Goal: Transaction & Acquisition: Register for event/course

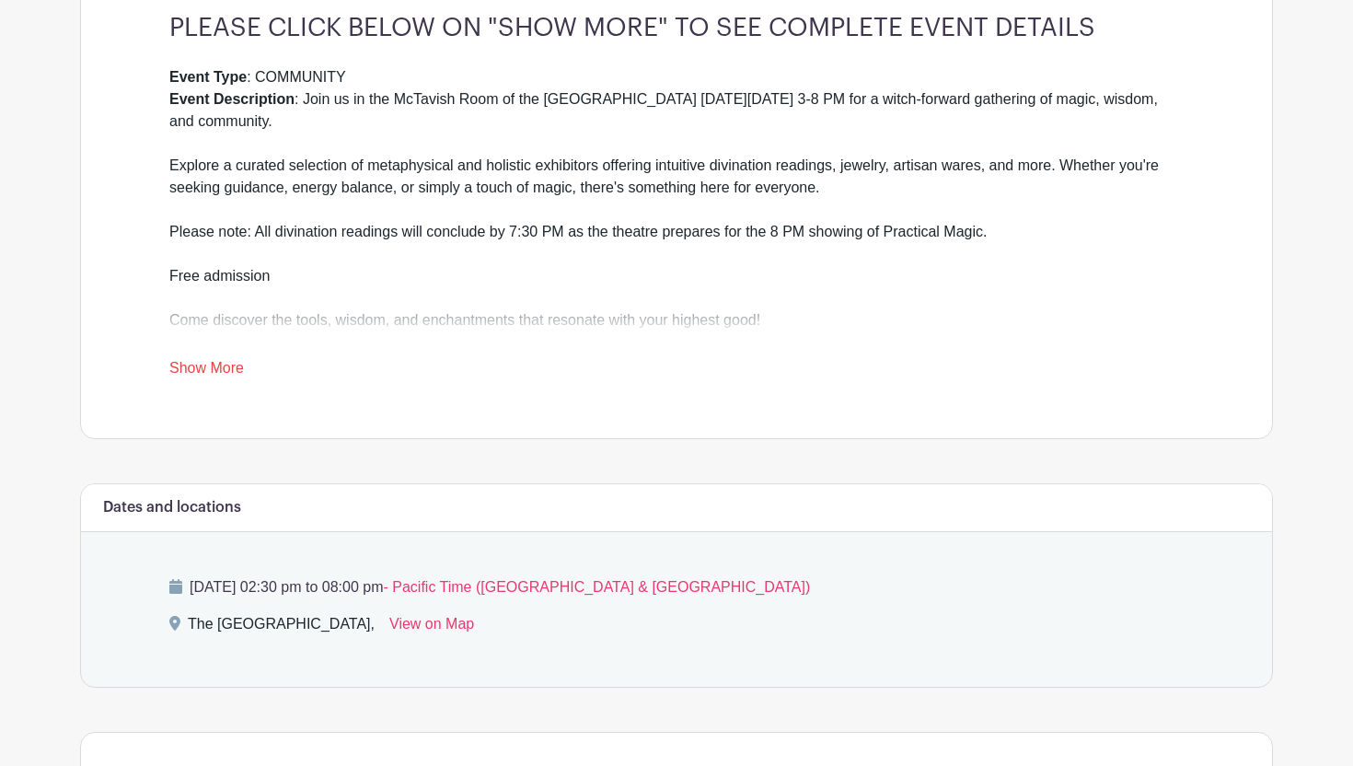
scroll to position [572, 0]
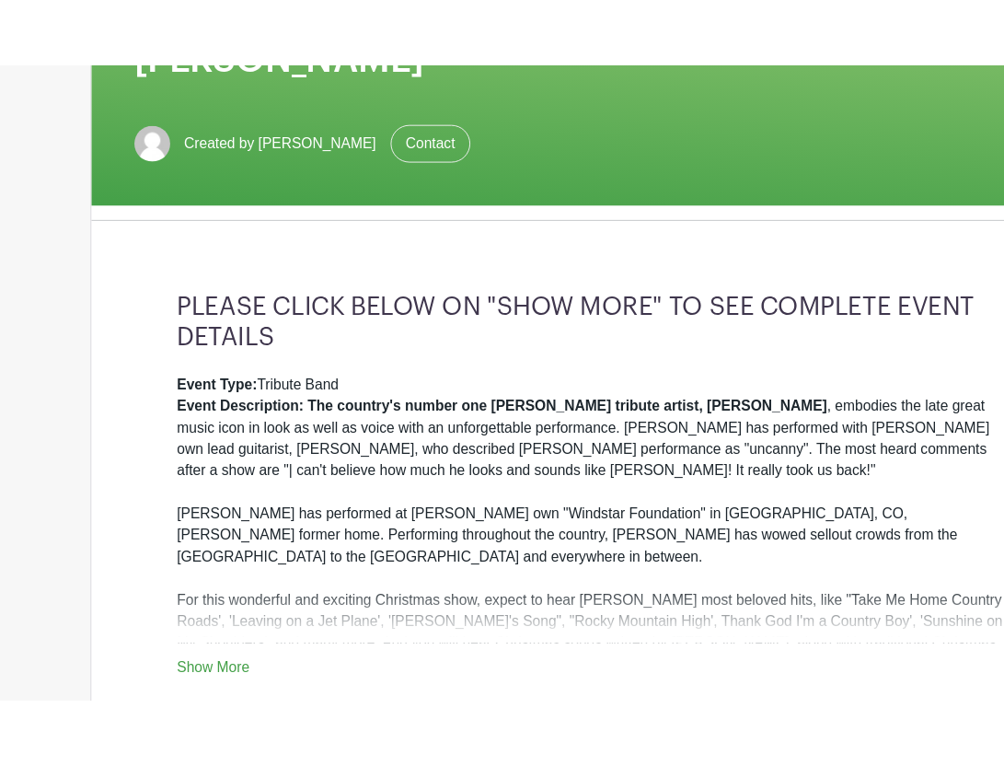
scroll to position [366, 0]
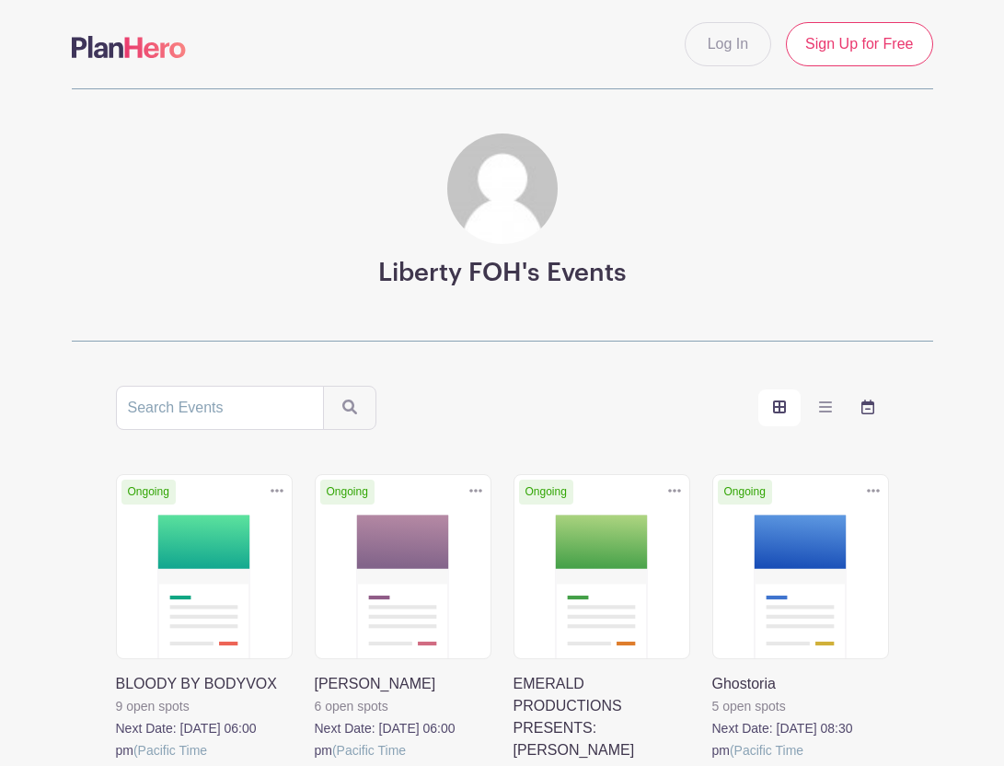
click at [866, 407] on icon "order and view" at bounding box center [868, 406] width 13 height 15
click at [0, 0] on input "order and view" at bounding box center [0, 0] width 0 height 0
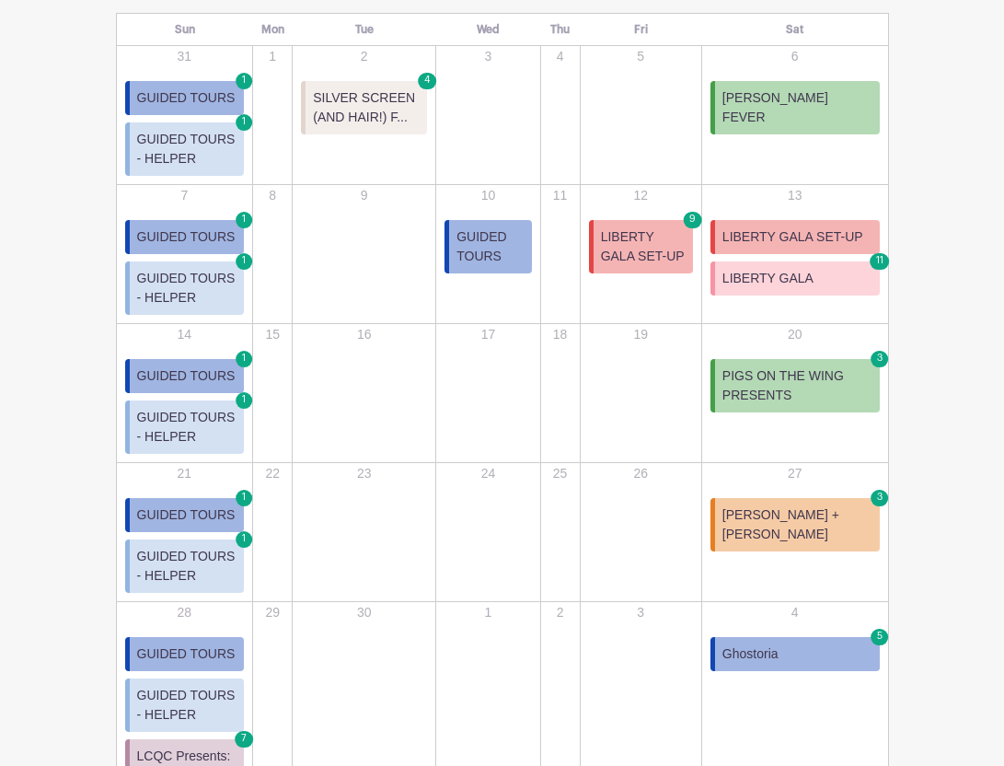
scroll to position [513, 0]
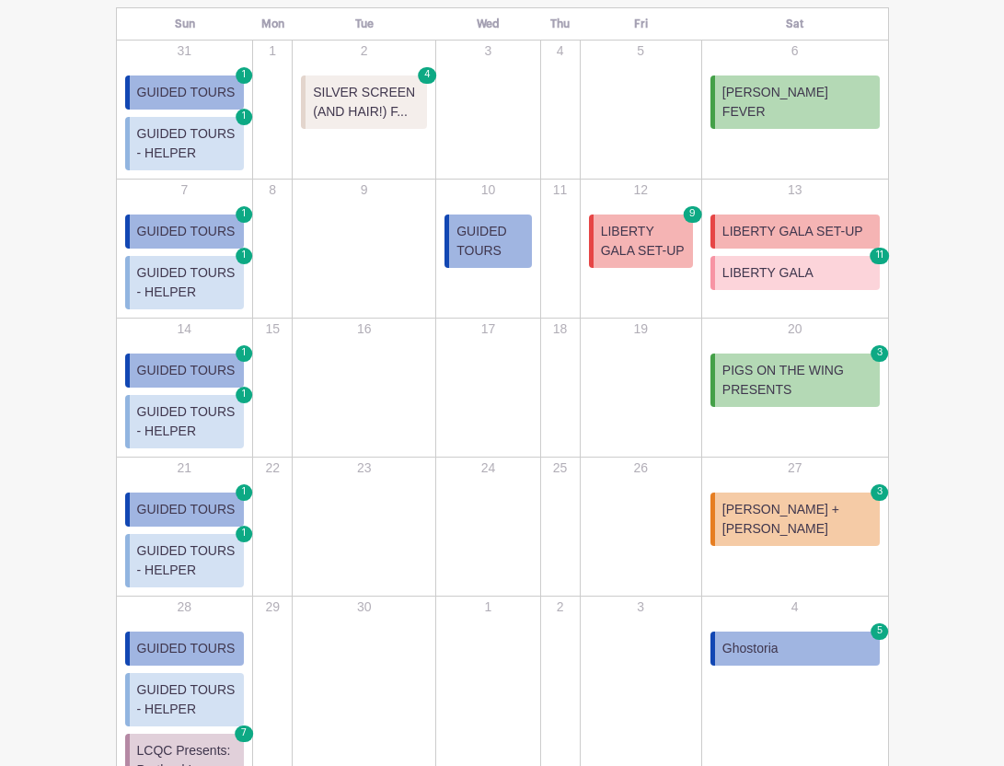
click at [816, 511] on span "[PERSON_NAME] + [PERSON_NAME]" at bounding box center [798, 519] width 150 height 39
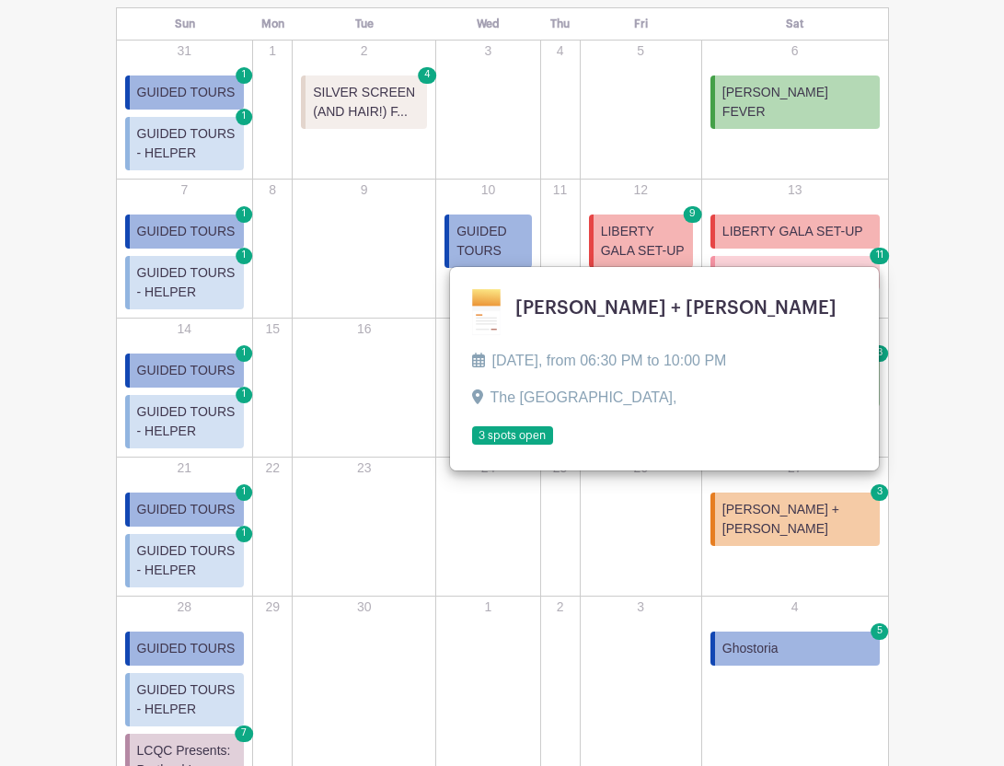
click at [931, 344] on turbo-frame "Sort by Title Recently modified Newest Upcoming dates [DATE] Sun Mon Tue Wed Th…" at bounding box center [503, 334] width 862 height 923
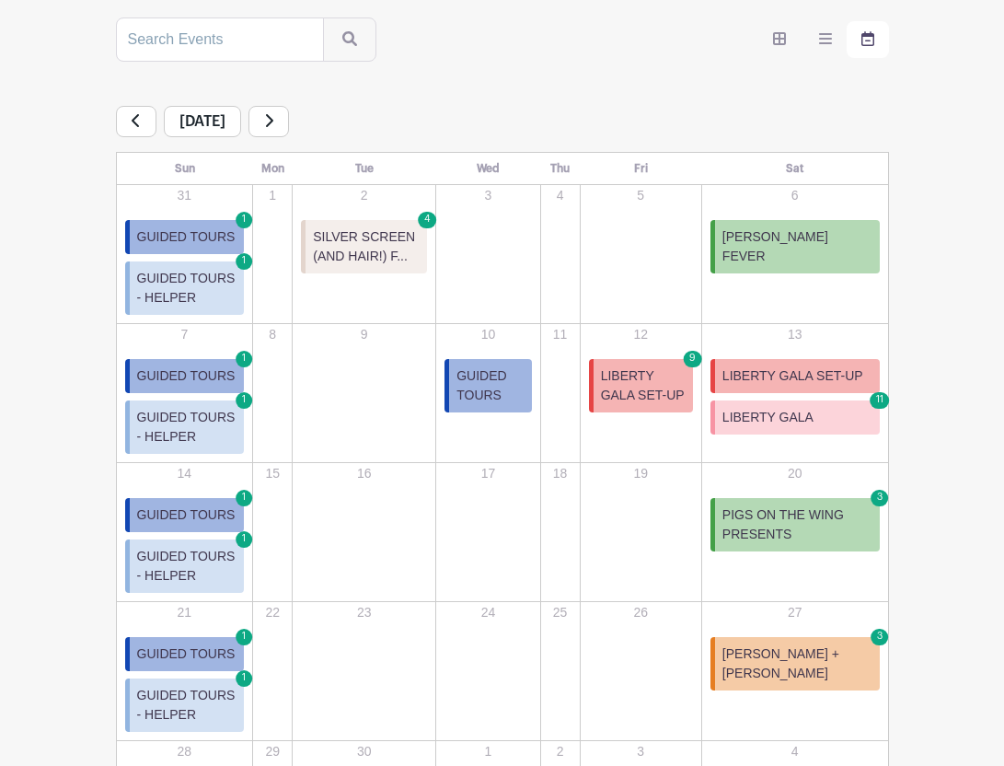
scroll to position [333, 0]
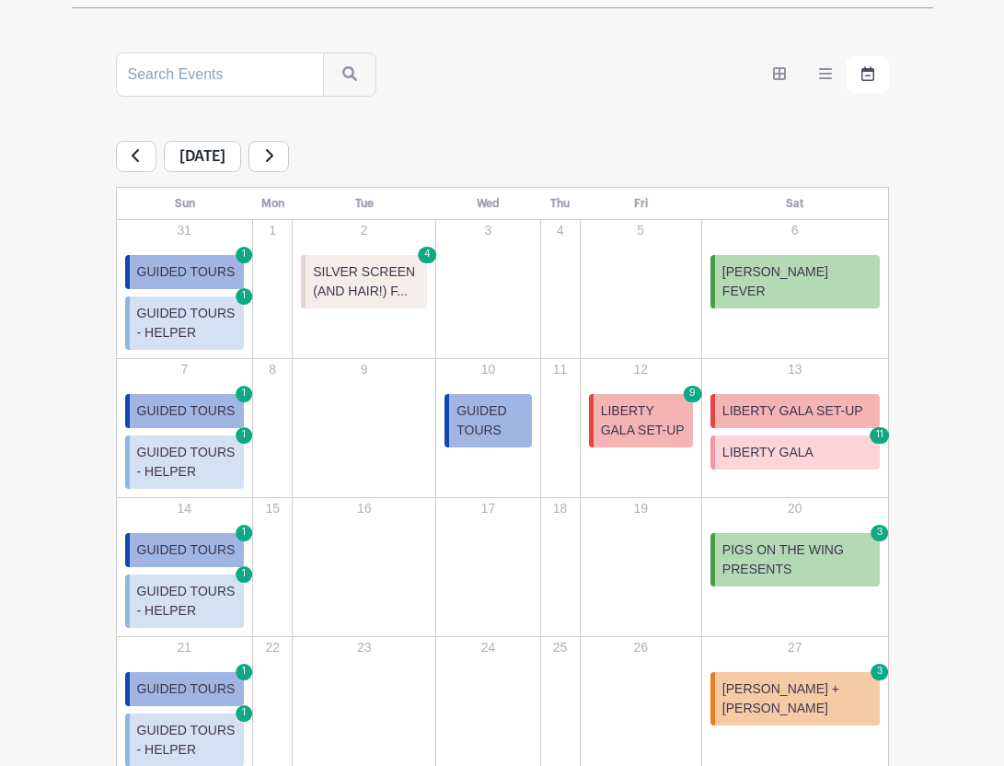
click at [289, 156] on link at bounding box center [269, 156] width 41 height 31
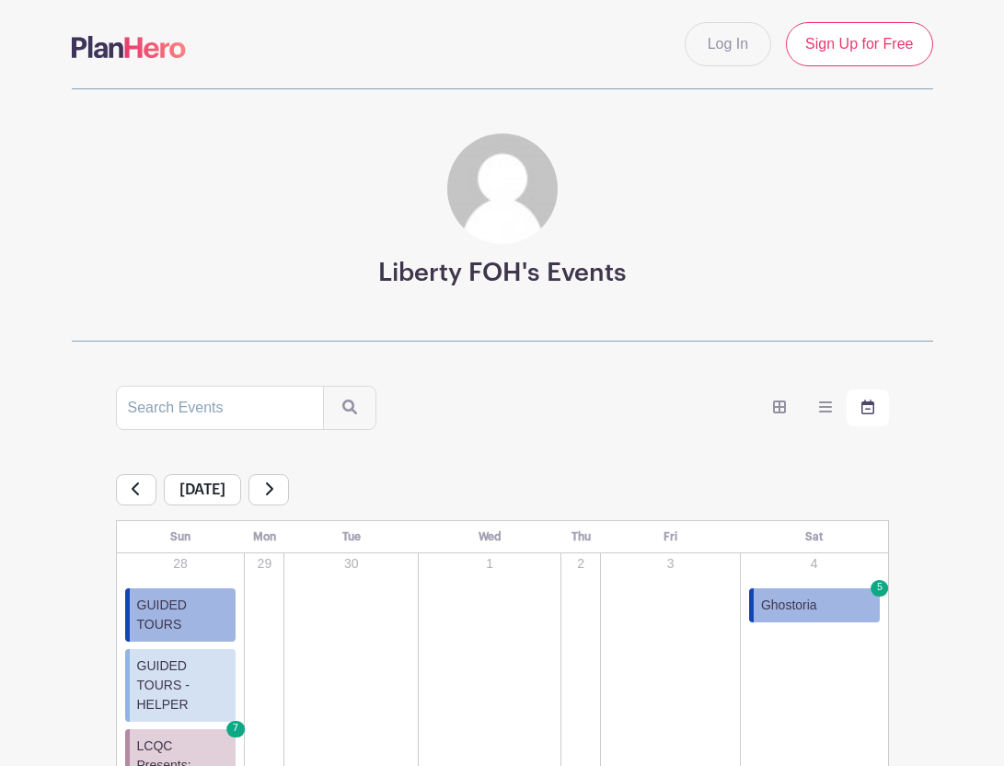
click at [289, 487] on link at bounding box center [269, 489] width 41 height 31
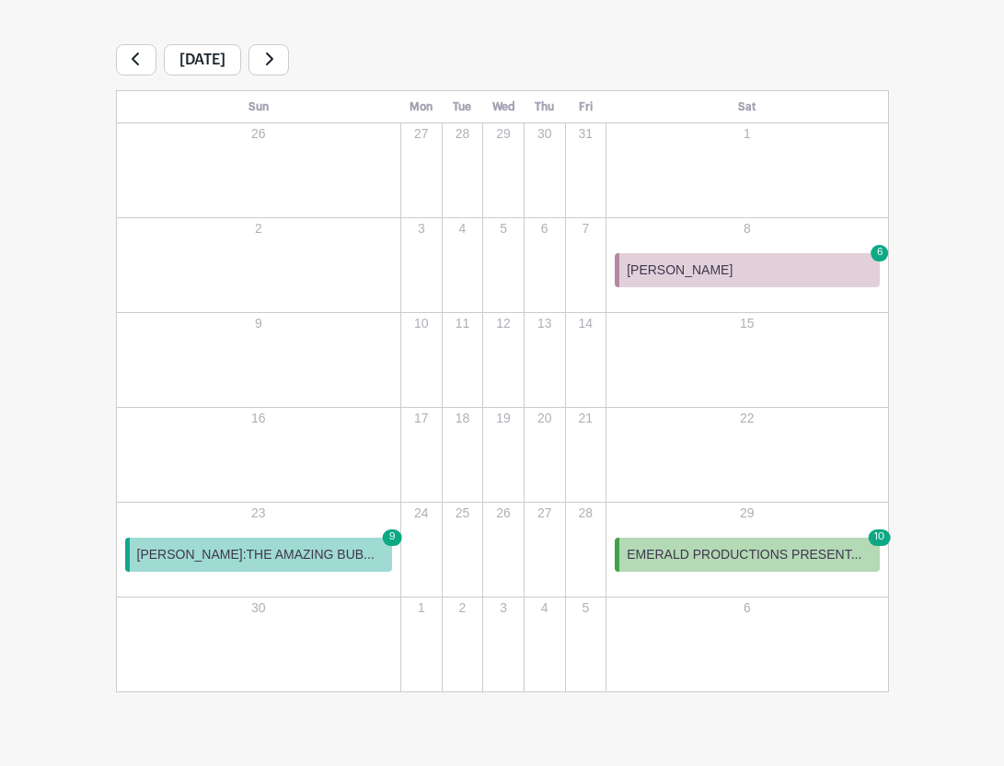
scroll to position [437, 0]
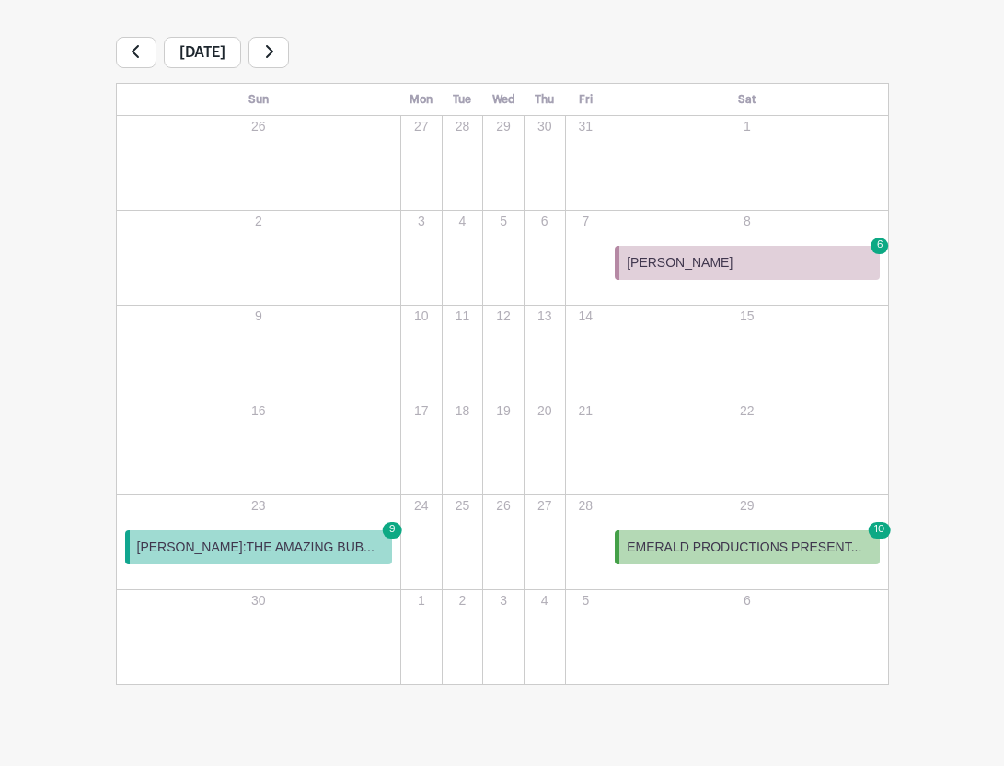
click at [703, 546] on span "EMERALD PRODUCTIONS PRESENT..." at bounding box center [744, 547] width 235 height 19
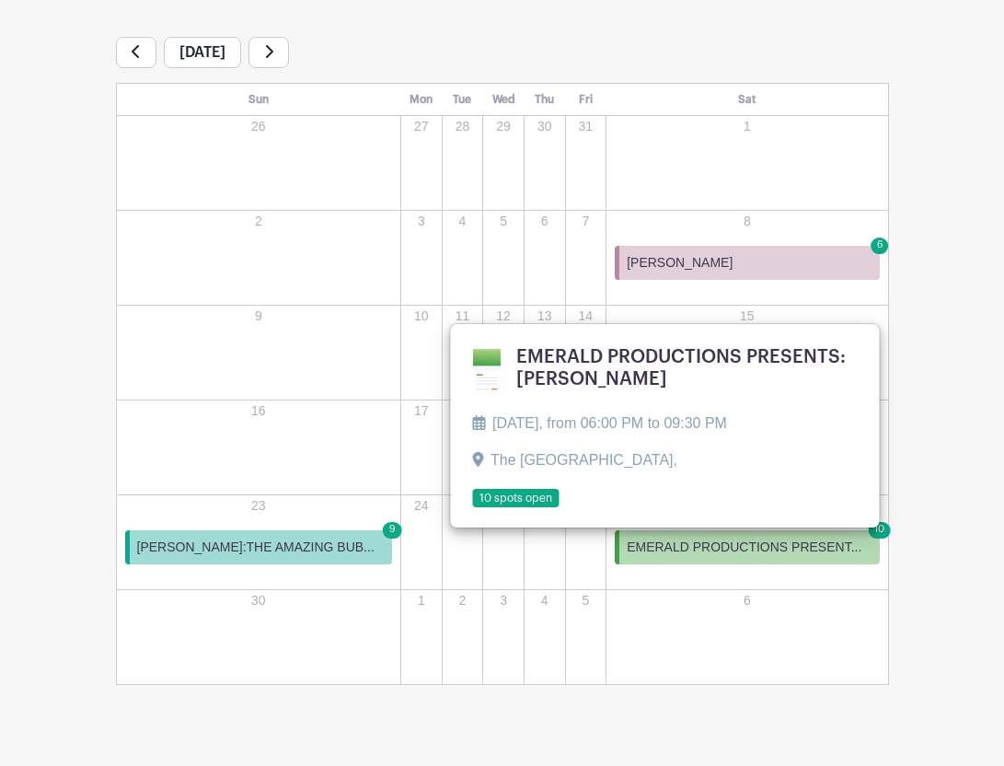
click at [472, 508] on link at bounding box center [472, 508] width 0 height 0
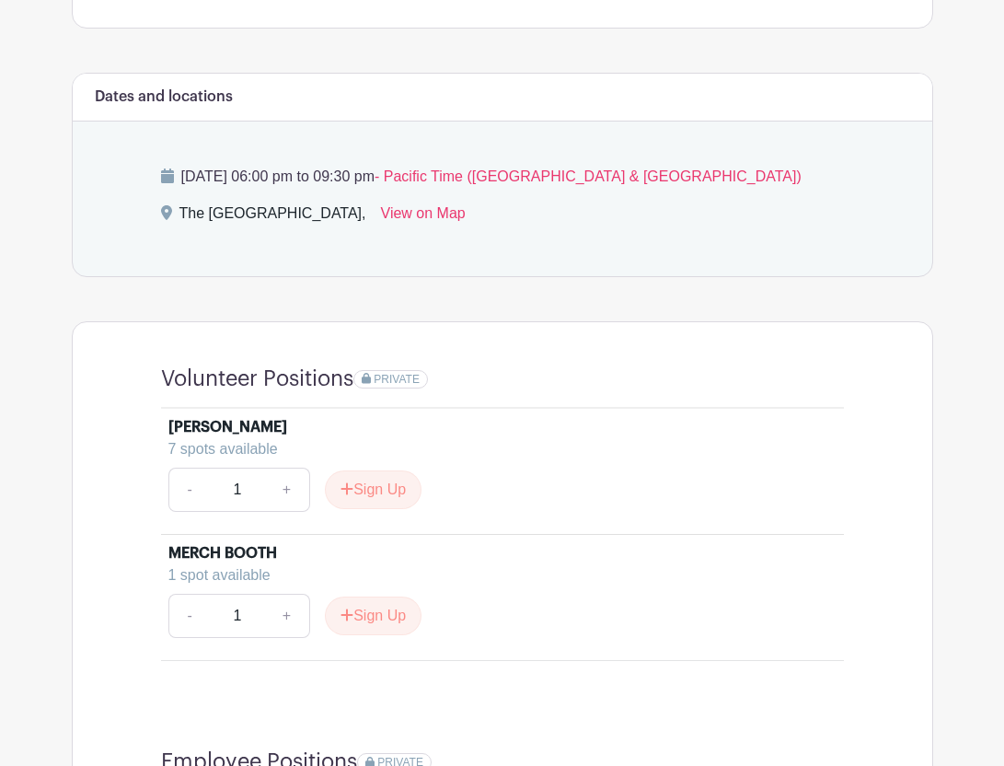
scroll to position [1029, 0]
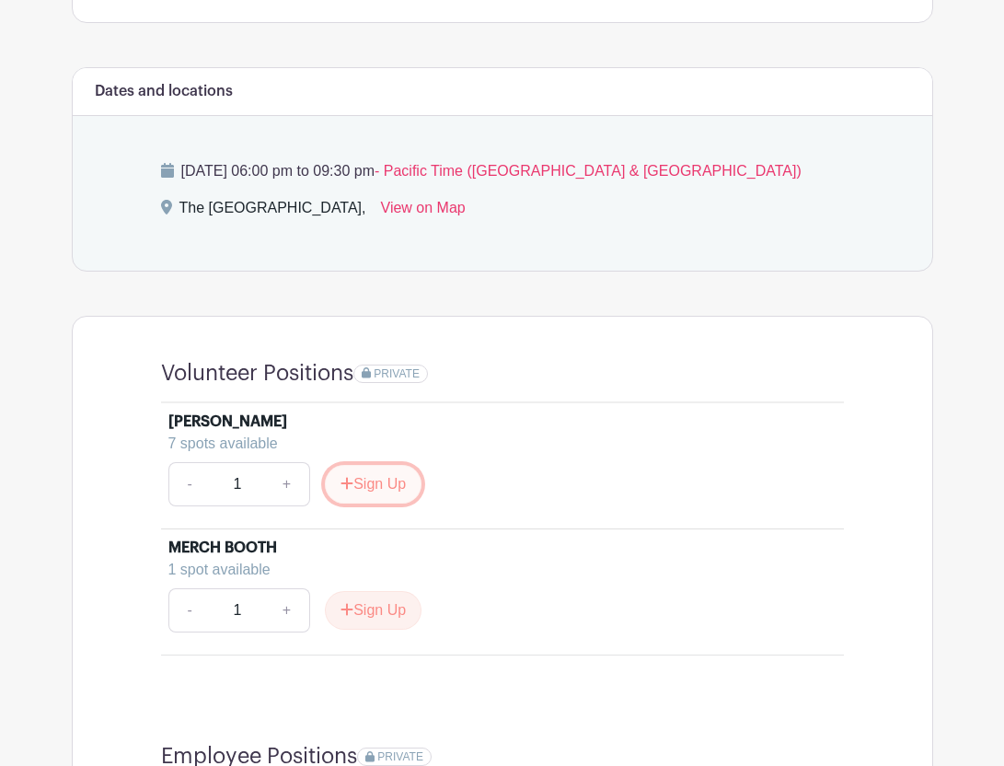
click at [386, 488] on button "Sign Up" at bounding box center [373, 484] width 97 height 39
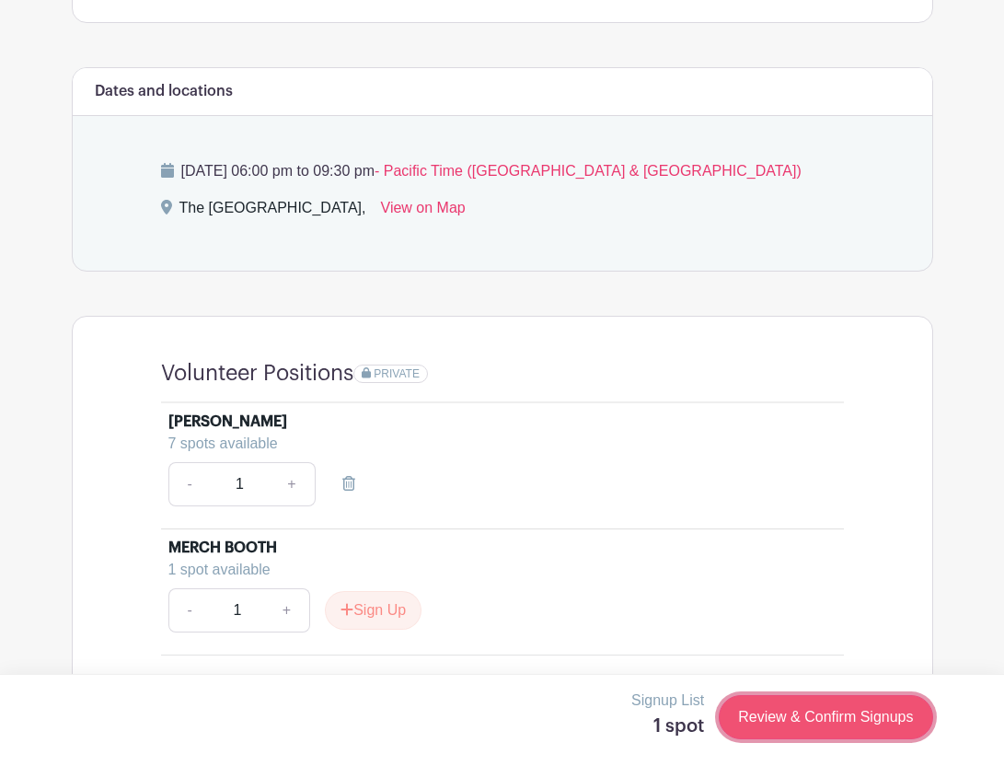
click at [800, 717] on link "Review & Confirm Signups" at bounding box center [826, 717] width 214 height 44
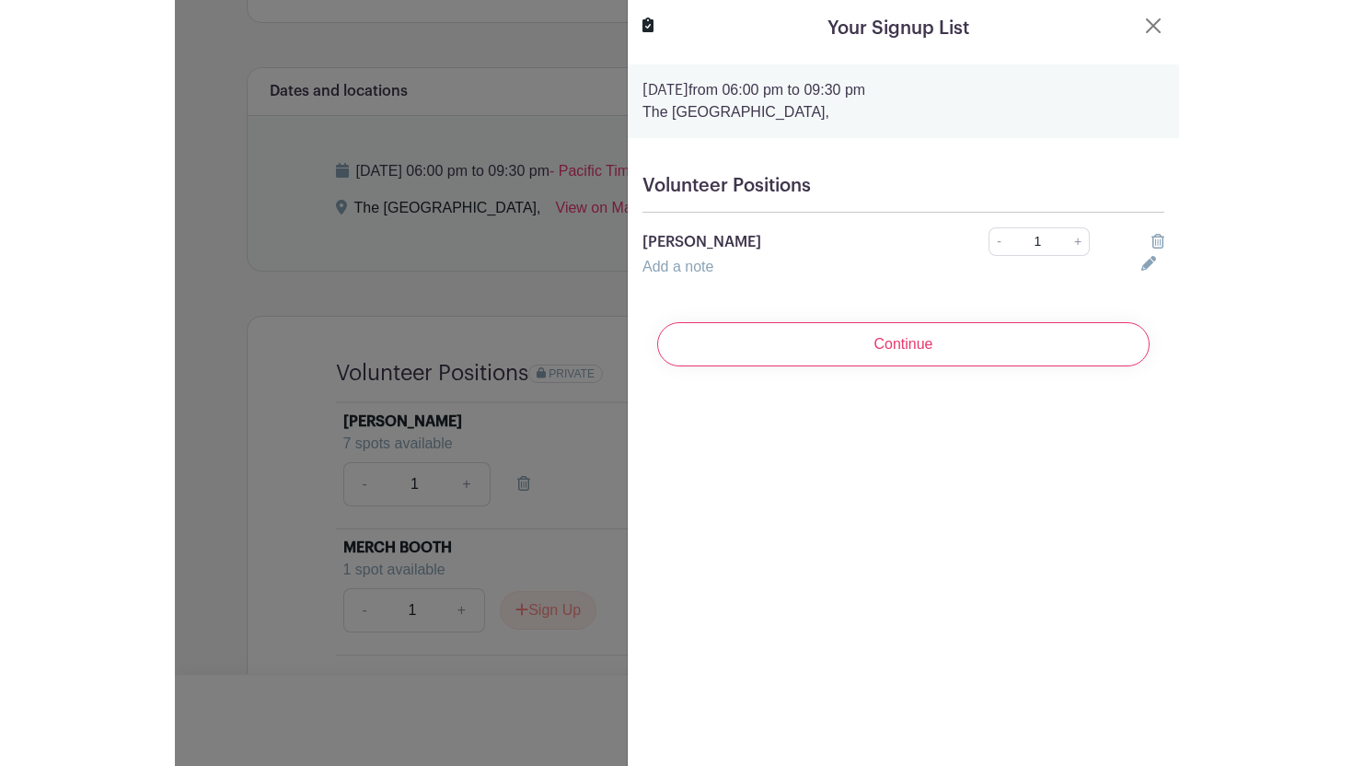
scroll to position [1033, 0]
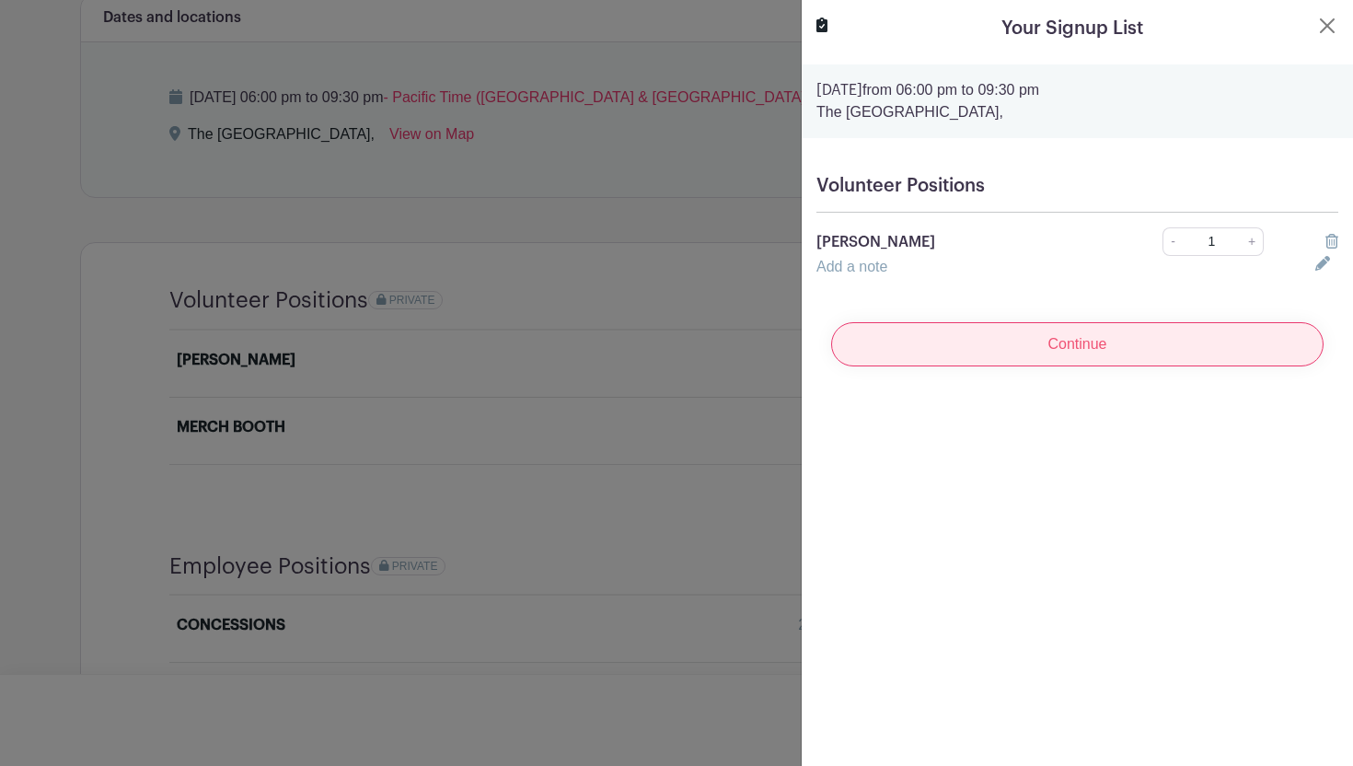
click at [1003, 339] on input "Continue" at bounding box center [1077, 344] width 492 height 44
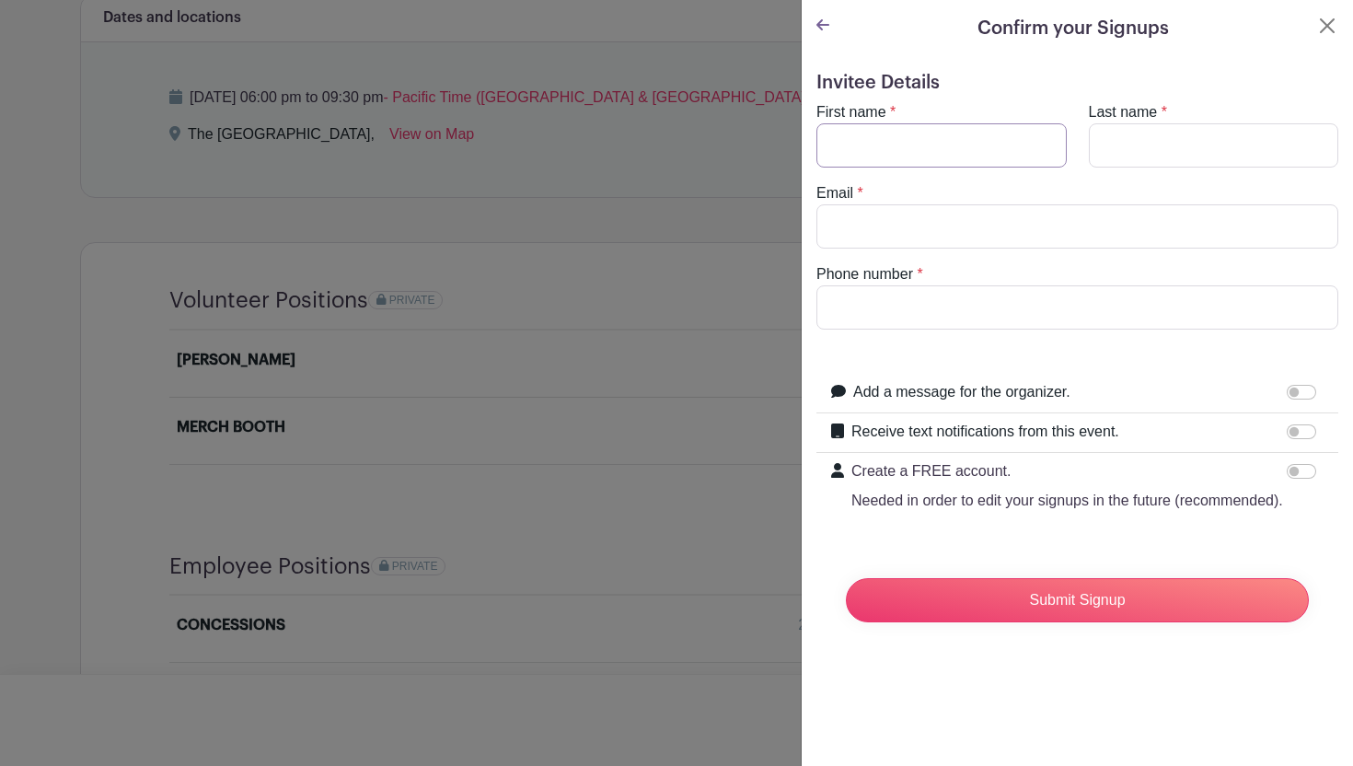
click at [921, 146] on input "First name" at bounding box center [941, 145] width 250 height 44
type input "Lesa"
type input "Gleb"
click at [916, 230] on input "Email" at bounding box center [1077, 226] width 522 height 44
type input "Lesagk@gmail.com"
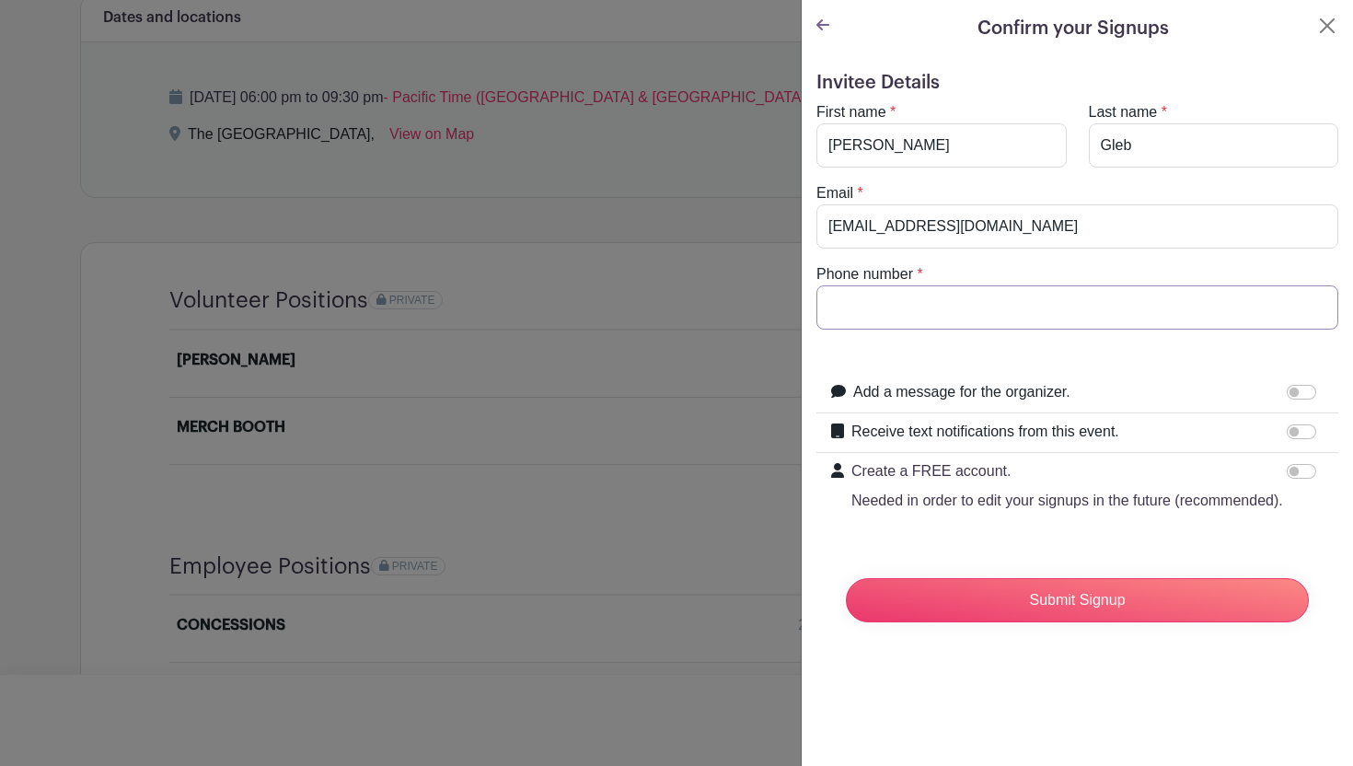
click at [898, 309] on input "Phone number" at bounding box center [1077, 307] width 522 height 44
type input "(206) 851-6185"
click at [1003, 431] on input "Receive text notifications from this event." at bounding box center [1301, 431] width 29 height 15
checkbox input "true"
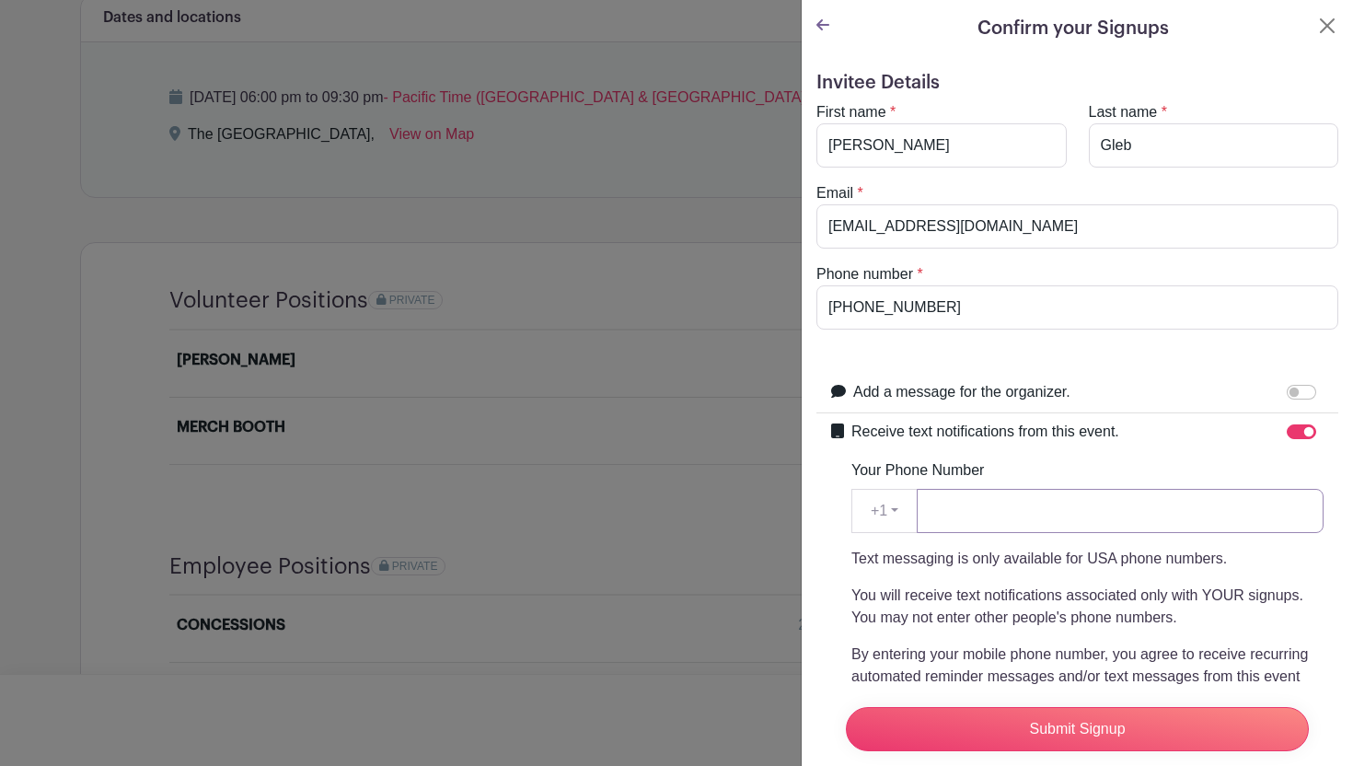
click at [1001, 514] on input "Your Phone Number" at bounding box center [1120, 511] width 407 height 44
type input "2"
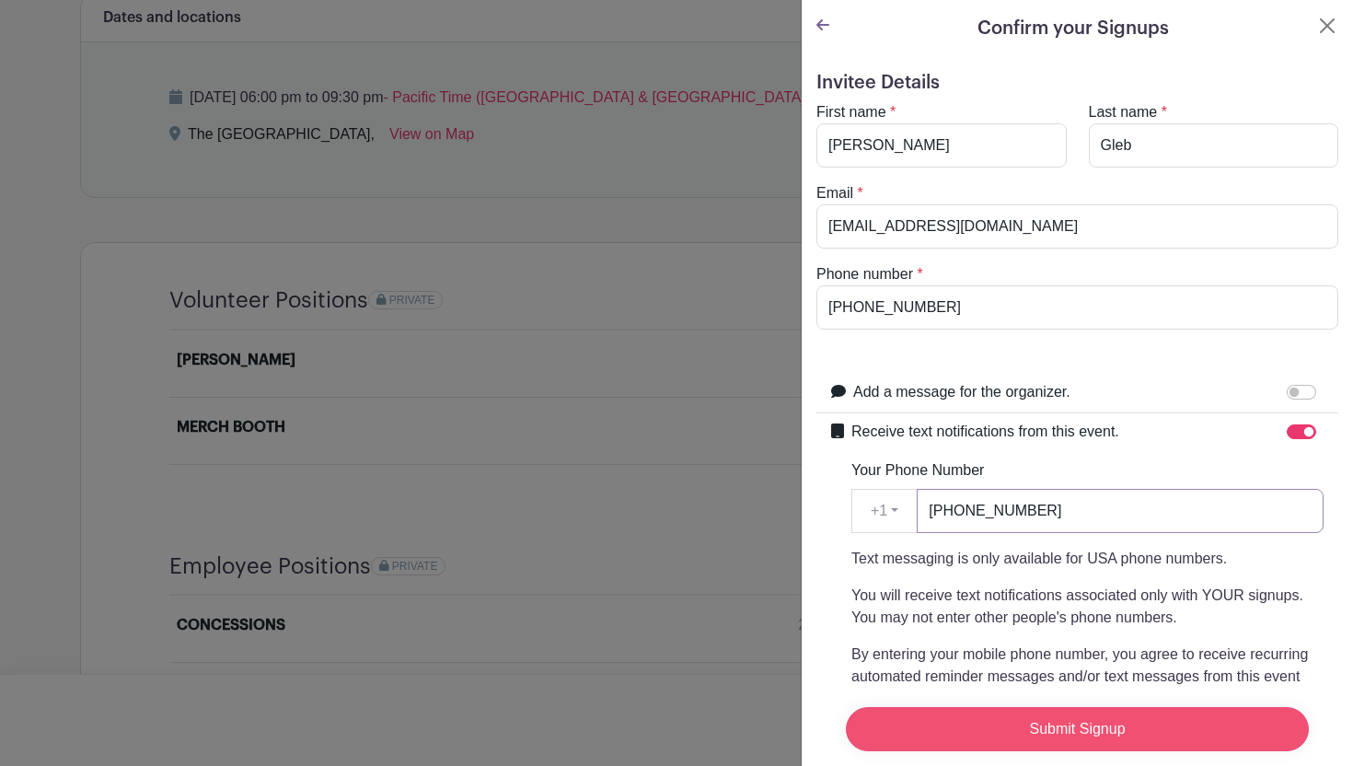
type input "(206) 851-6185"
click at [1003, 728] on input "Submit Signup" at bounding box center [1077, 729] width 463 height 44
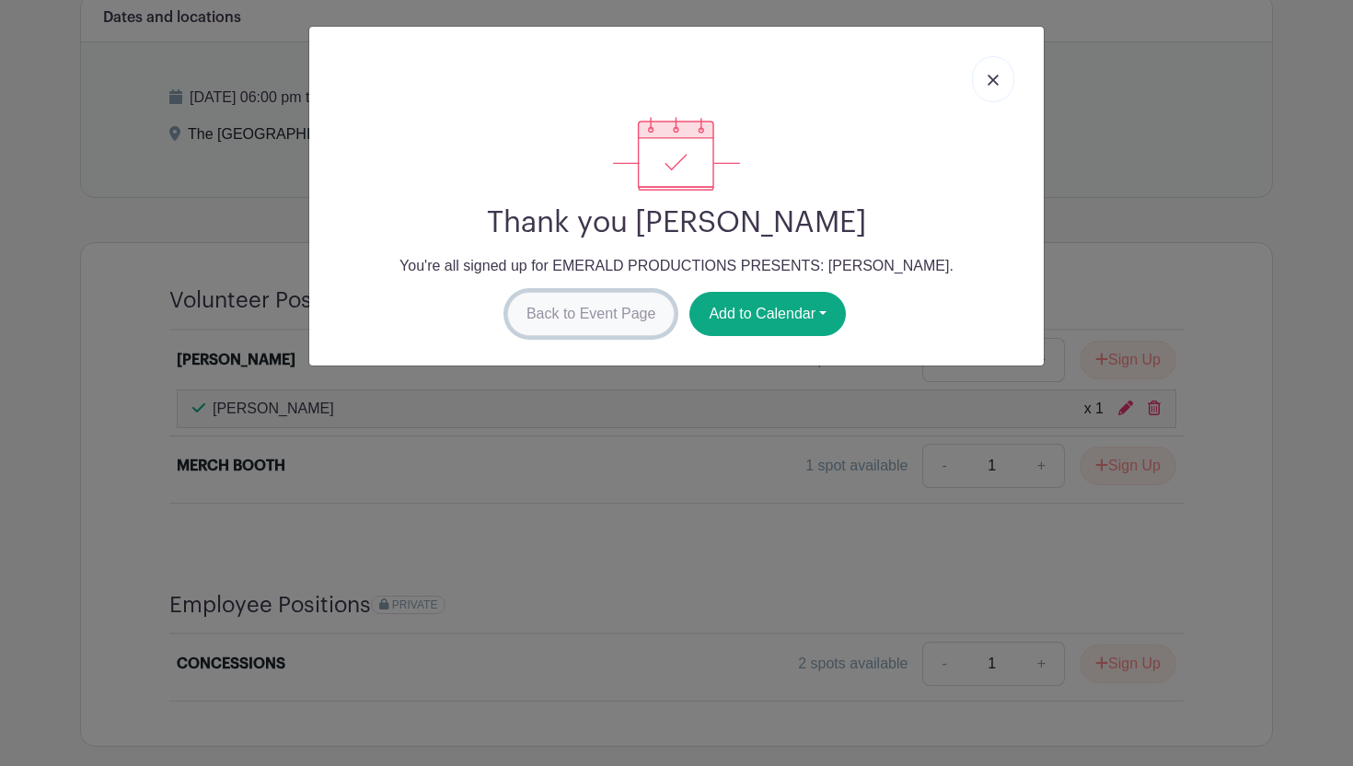
click at [570, 309] on link "Back to Event Page" at bounding box center [591, 314] width 168 height 44
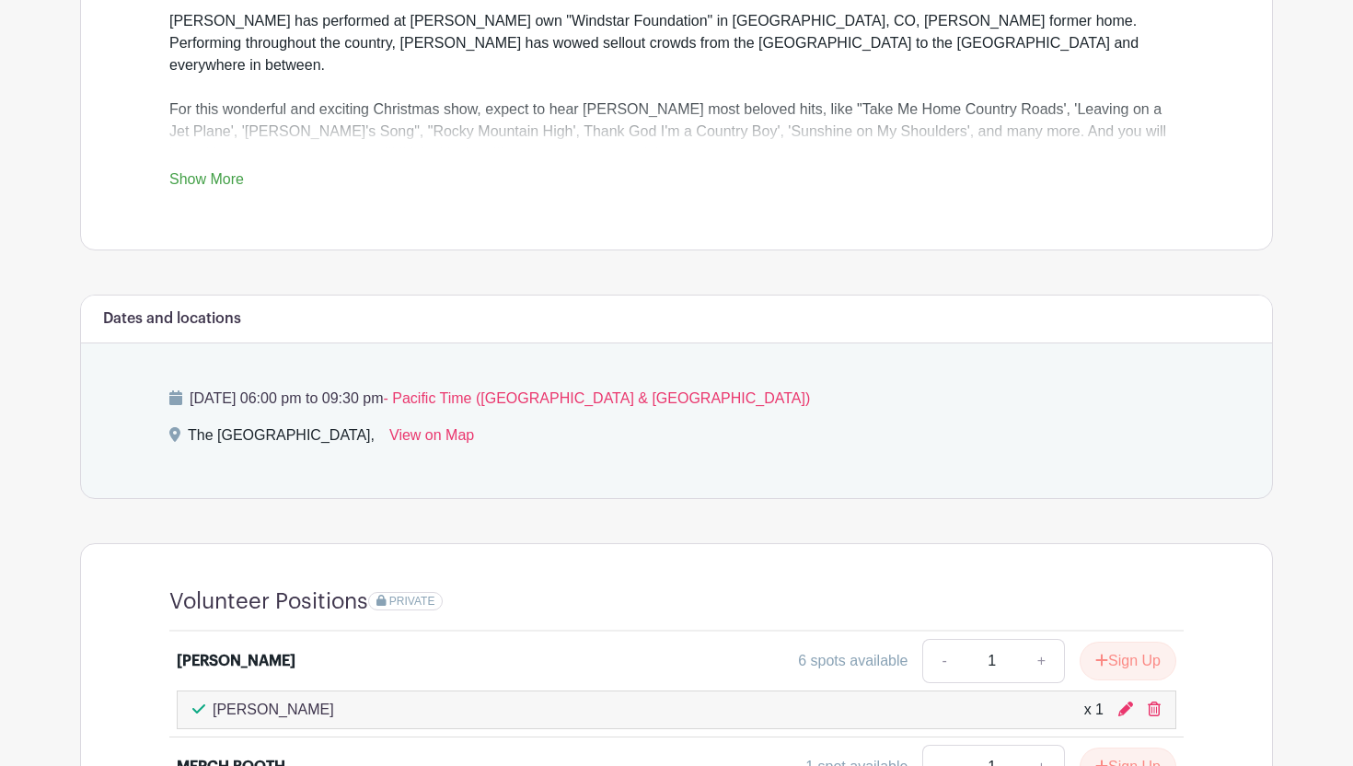
scroll to position [729, 0]
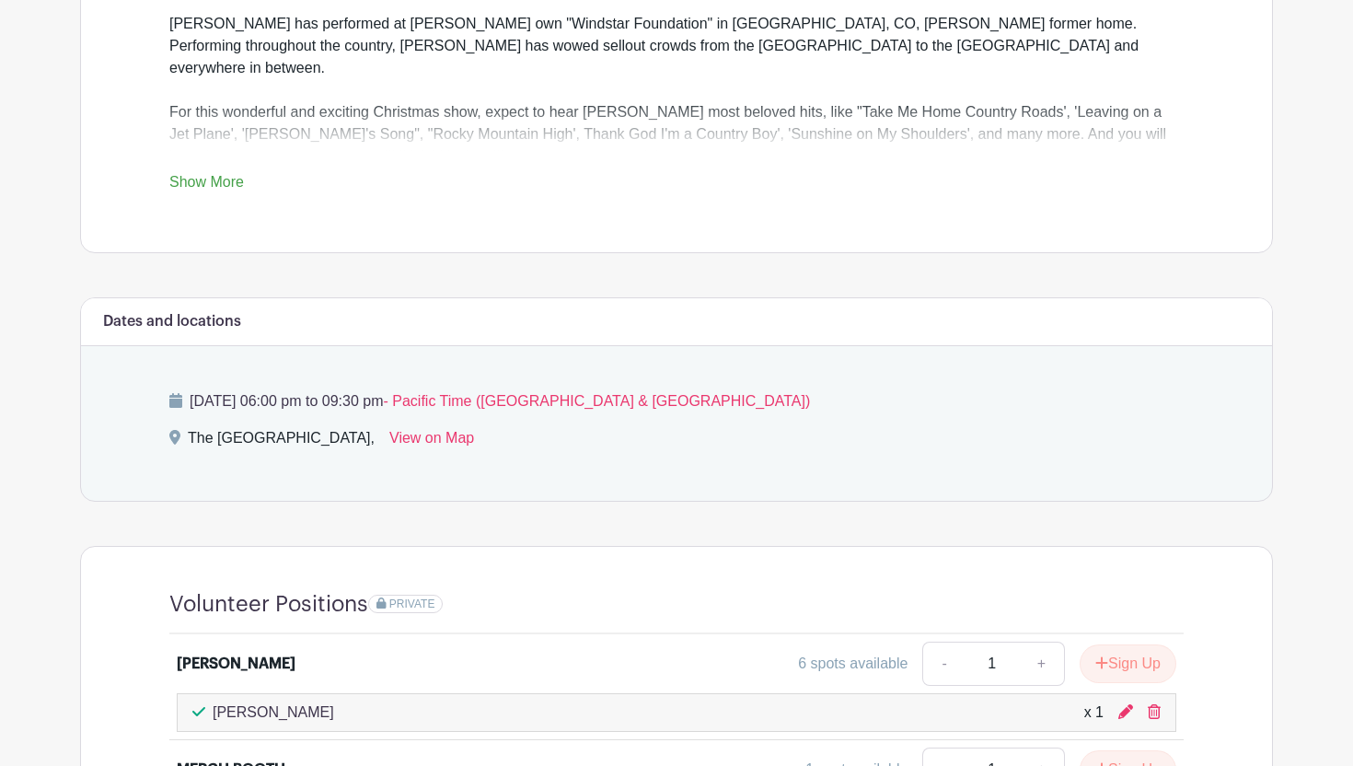
click at [226, 181] on link "Show More" at bounding box center [206, 185] width 75 height 23
